Goal: Information Seeking & Learning: Learn about a topic

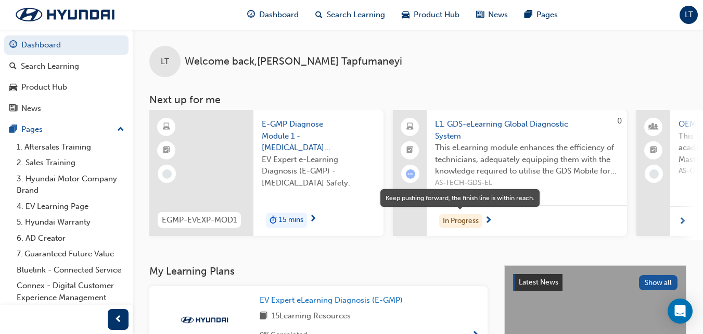
click at [468, 220] on div "In Progress" at bounding box center [460, 221] width 43 height 14
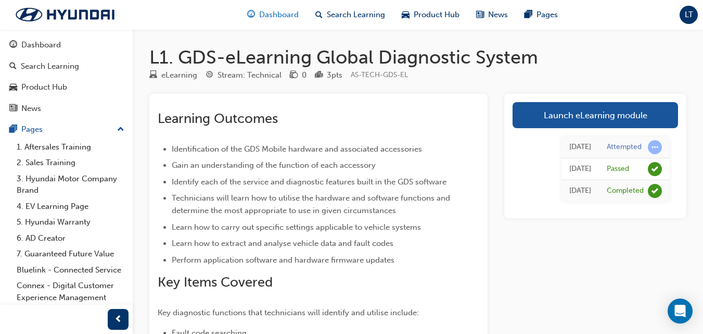
click at [280, 12] on span "Dashboard" at bounding box center [279, 15] width 40 height 12
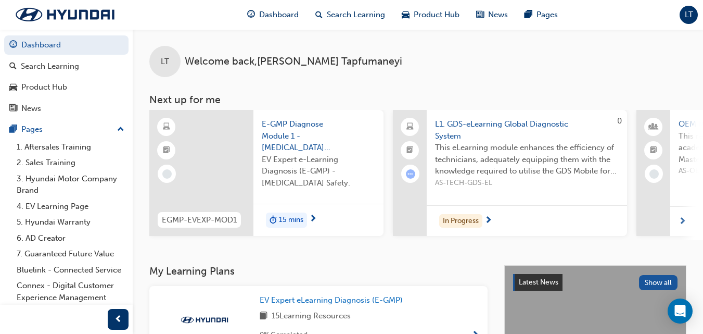
click at [313, 216] on span "next-icon" at bounding box center [313, 218] width 8 height 9
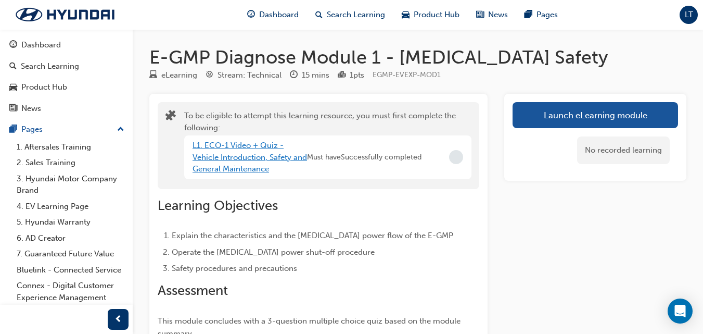
click at [234, 157] on link "L1. ECO-1 Video + Quiz - Vehicle Introduction, Safety and General Maintenance" at bounding box center [250, 156] width 114 height 33
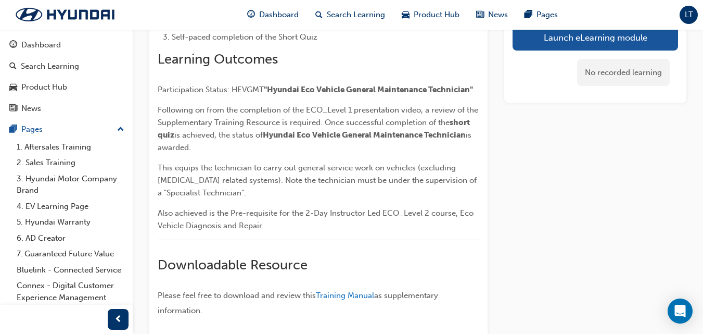
scroll to position [369, 0]
drag, startPoint x: 706, startPoint y: 327, endPoint x: 496, endPoint y: 247, distance: 223.8
click at [496, 247] on div "Learning Objectives Focus on Hyundai Eco Vehicle Model Range – HEV, PHEV, EV, F…" at bounding box center [417, 52] width 537 height 611
click at [335, 296] on span "Training Manual" at bounding box center [345, 295] width 58 height 9
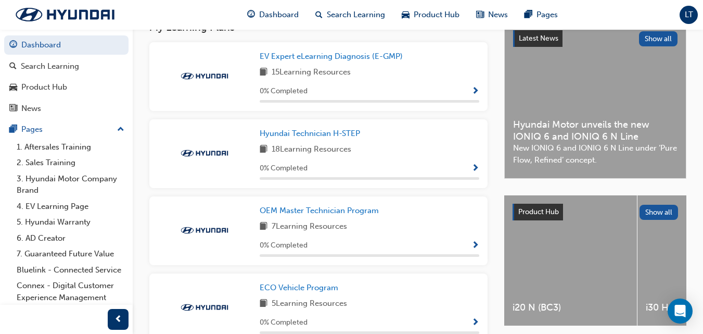
scroll to position [219, 0]
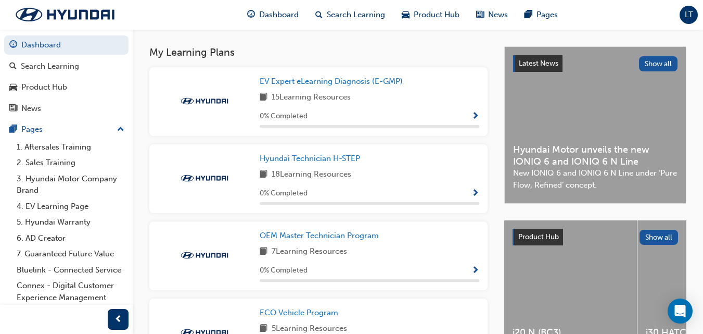
click at [476, 195] on span "Show Progress" at bounding box center [475, 193] width 8 height 9
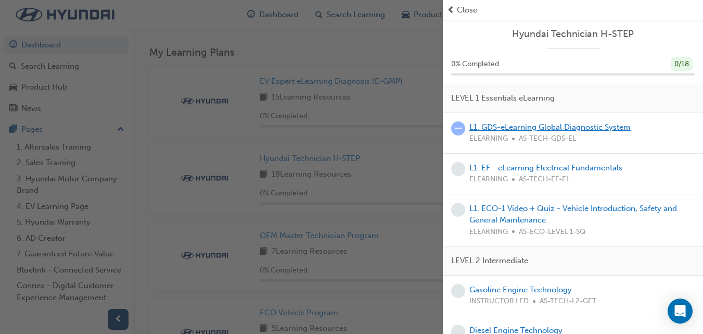
click at [550, 127] on link "L1. GDS-eLearning Global Diagnostic System" at bounding box center [549, 126] width 161 height 9
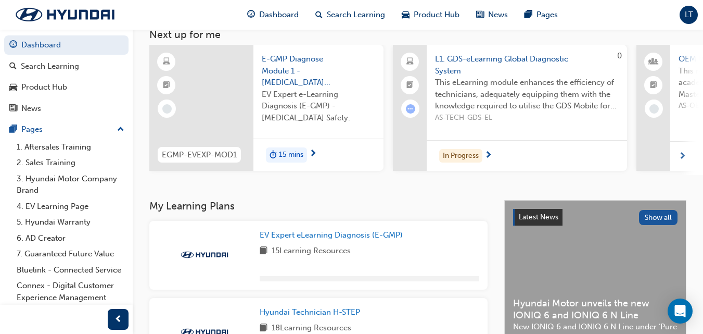
scroll to position [288, 0]
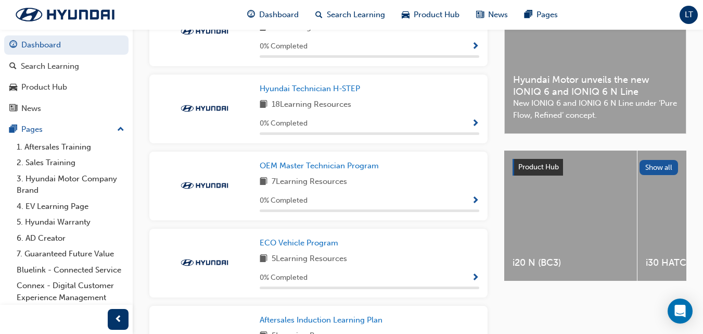
click at [476, 125] on span "Show Progress" at bounding box center [475, 123] width 8 height 9
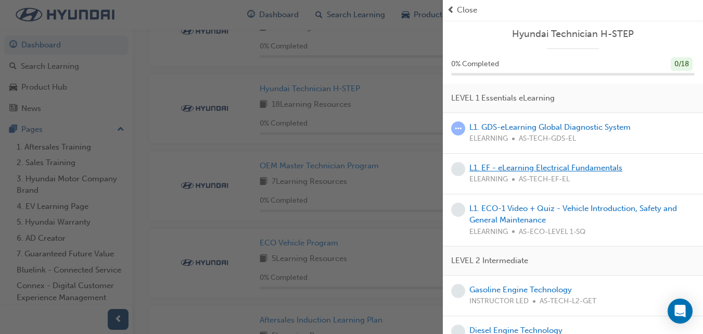
click at [525, 168] on link "L1. EF - eLearning Electrical Fundamentals" at bounding box center [545, 167] width 153 height 9
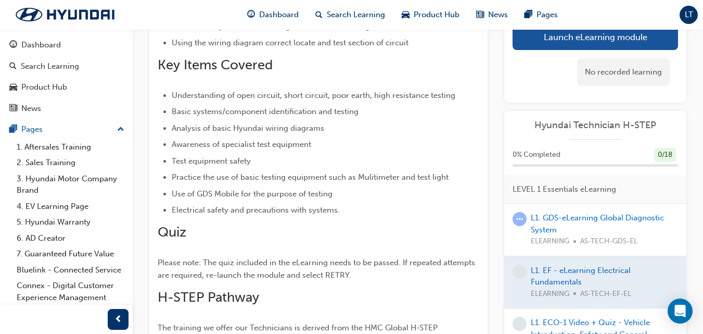
scroll to position [313, 0]
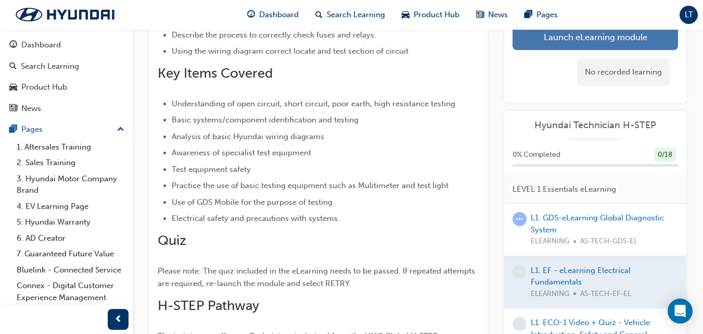
click at [556, 37] on link "Launch eLearning module" at bounding box center [595, 37] width 165 height 26
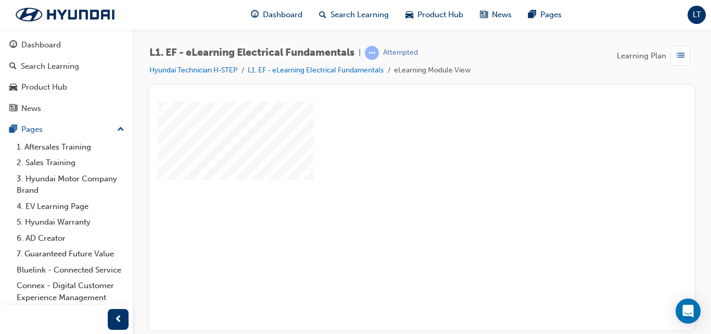
click at [392, 185] on div "play" at bounding box center [392, 185] width 0 height 0
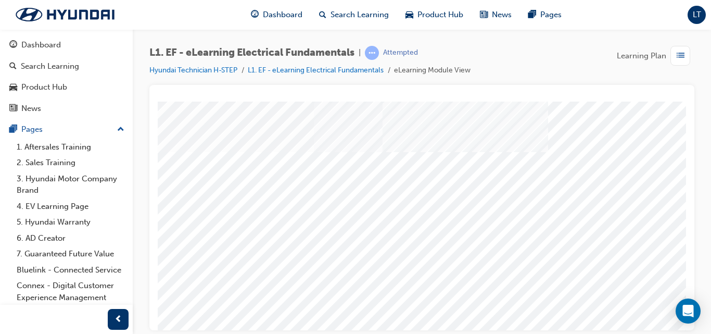
click at [617, 91] on div at bounding box center [421, 207] width 545 height 245
drag, startPoint x: 617, startPoint y: 91, endPoint x: 609, endPoint y: 69, distance: 23.7
click at [609, 69] on div "L1. EF - eLearning Electrical Fundamentals | Attempted Hyundai Technician H-STE…" at bounding box center [421, 168] width 545 height 245
drag, startPoint x: 693, startPoint y: 313, endPoint x: 687, endPoint y: 258, distance: 56.0
click at [687, 258] on body "Your version of Internet Explorer is outdated and not supported. Please upgrade…" at bounding box center [355, 167] width 711 height 334
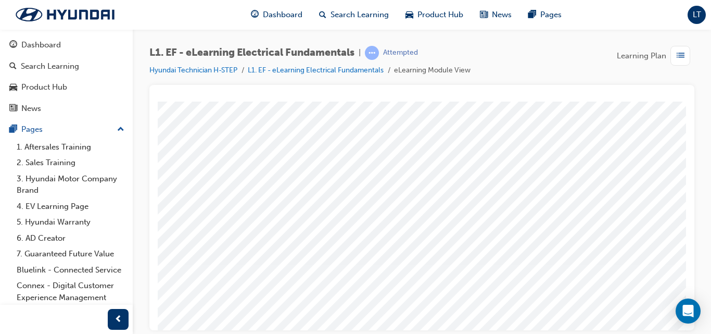
scroll to position [170, 0]
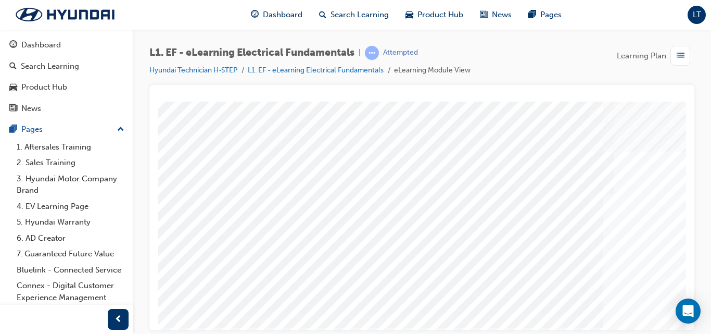
scroll to position [0, 10]
click at [120, 315] on span "prev-icon" at bounding box center [118, 319] width 8 height 13
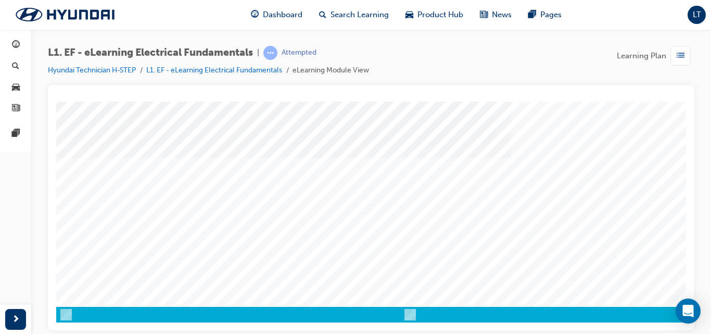
scroll to position [170, 86]
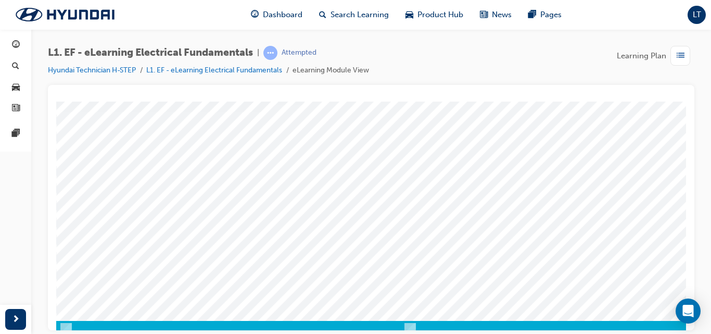
scroll to position [170, 0]
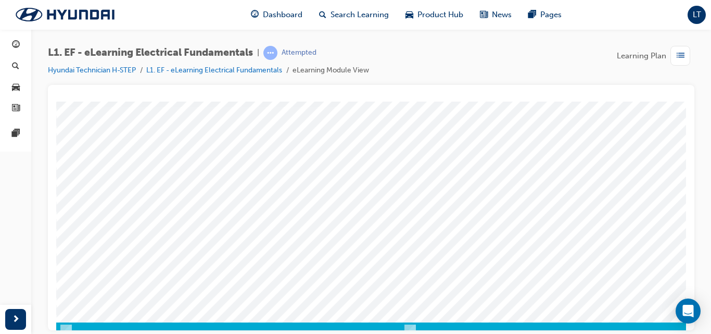
scroll to position [170, 0]
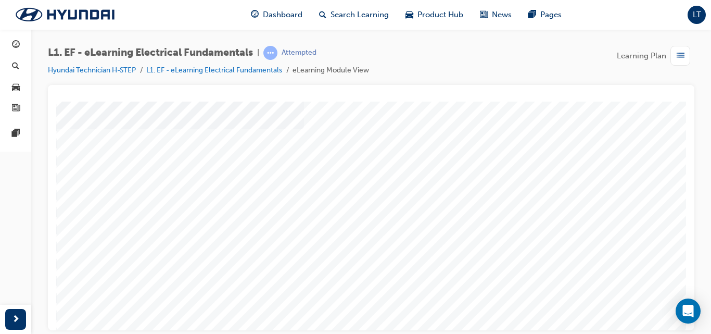
scroll to position [170, 0]
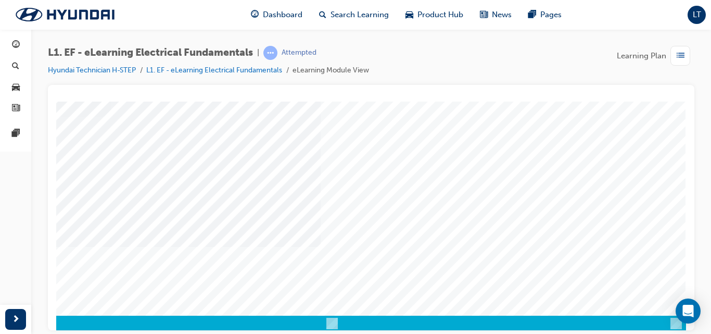
scroll to position [170, 86]
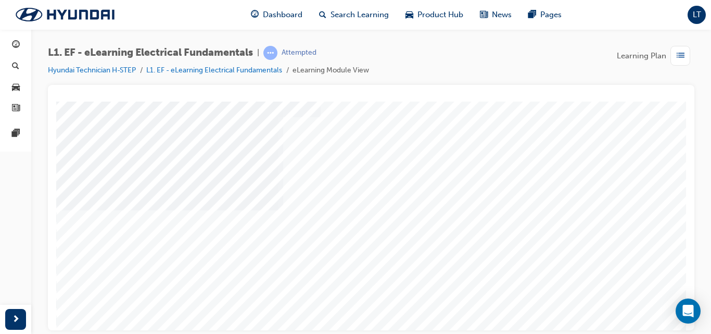
scroll to position [170, 0]
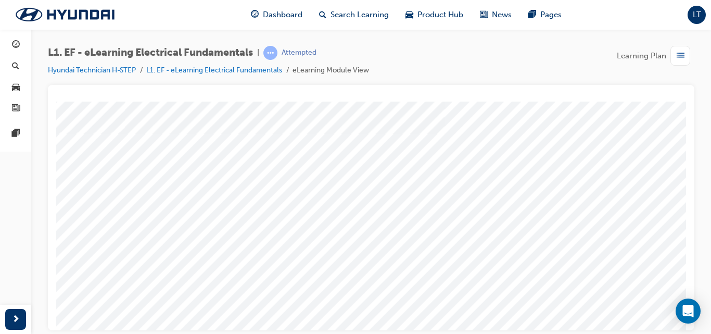
scroll to position [138, 86]
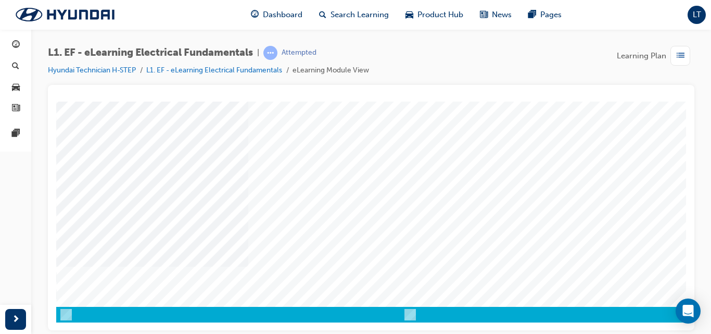
scroll to position [170, 86]
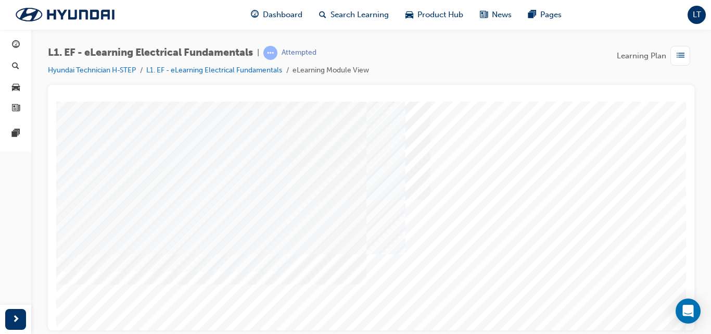
scroll to position [170, 0]
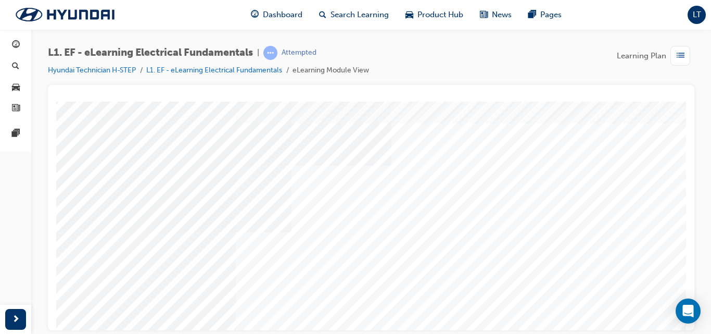
scroll to position [32, 12]
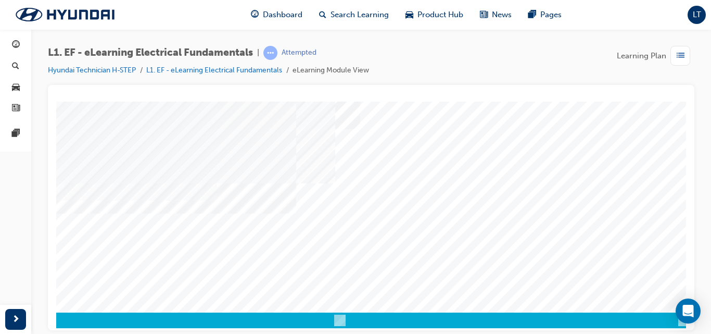
scroll to position [164, 70]
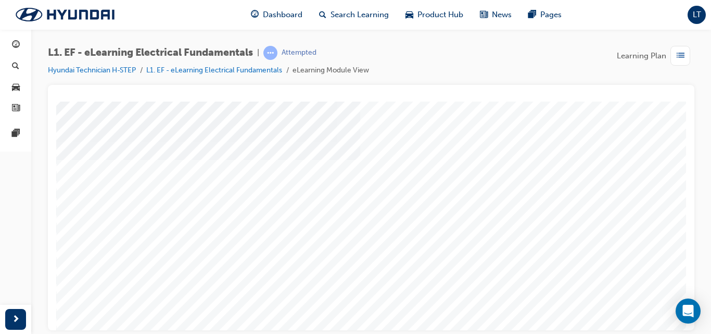
scroll to position [170, 0]
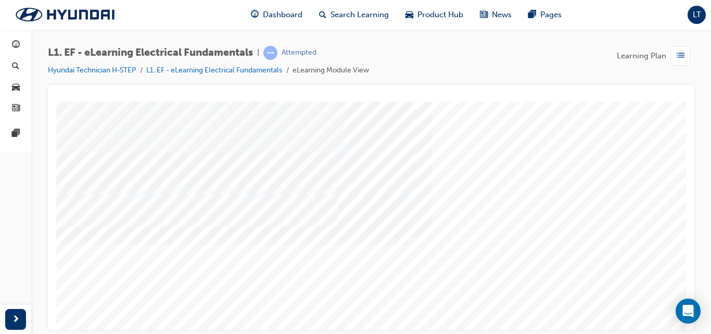
scroll to position [120, 8]
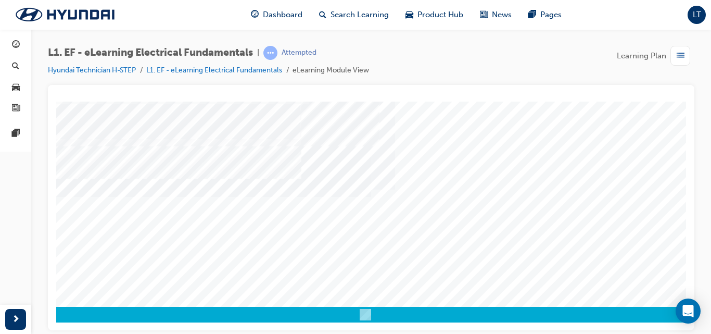
scroll to position [170, 86]
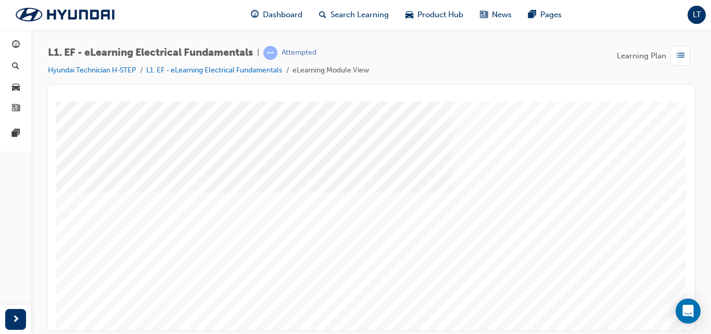
scroll to position [170, 0]
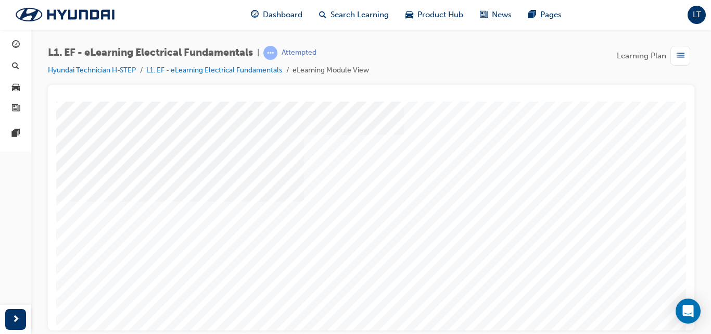
scroll to position [57, 0]
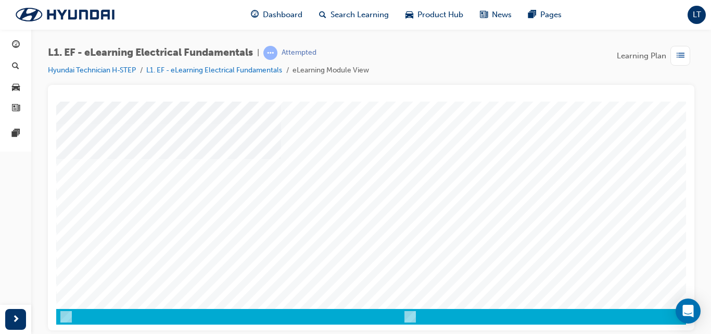
scroll to position [170, 0]
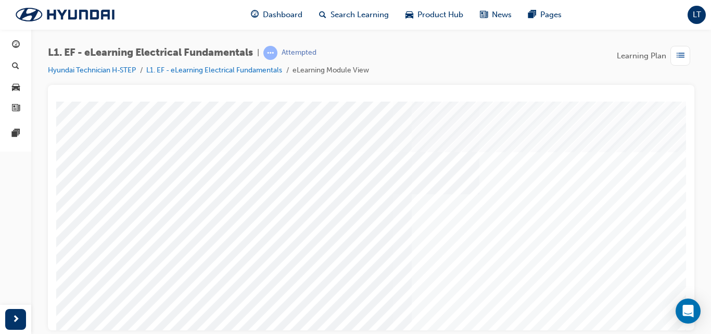
scroll to position [0, 1]
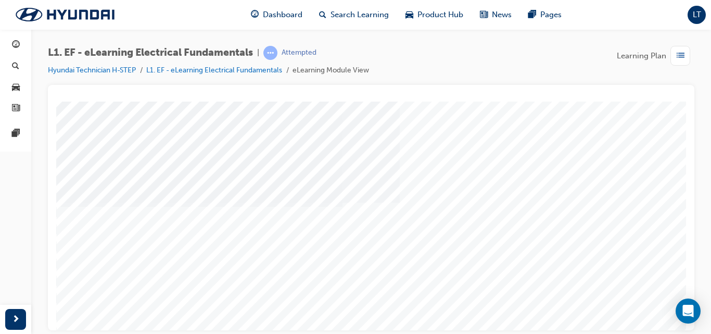
scroll to position [170, 0]
